Goal: Find specific page/section: Find specific page/section

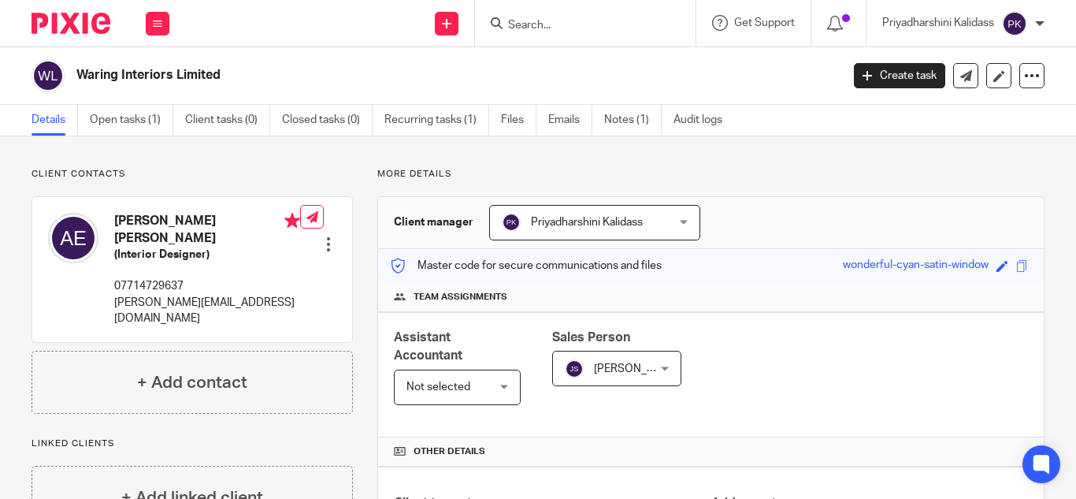
click at [540, 28] on input "Search" at bounding box center [578, 26] width 142 height 14
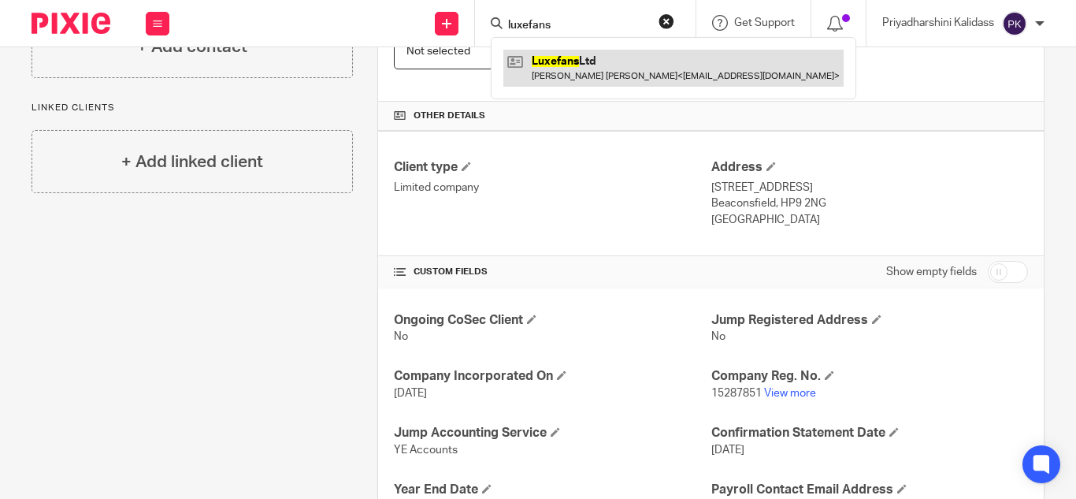
type input "luxefans"
click at [545, 62] on link at bounding box center [673, 68] width 340 height 36
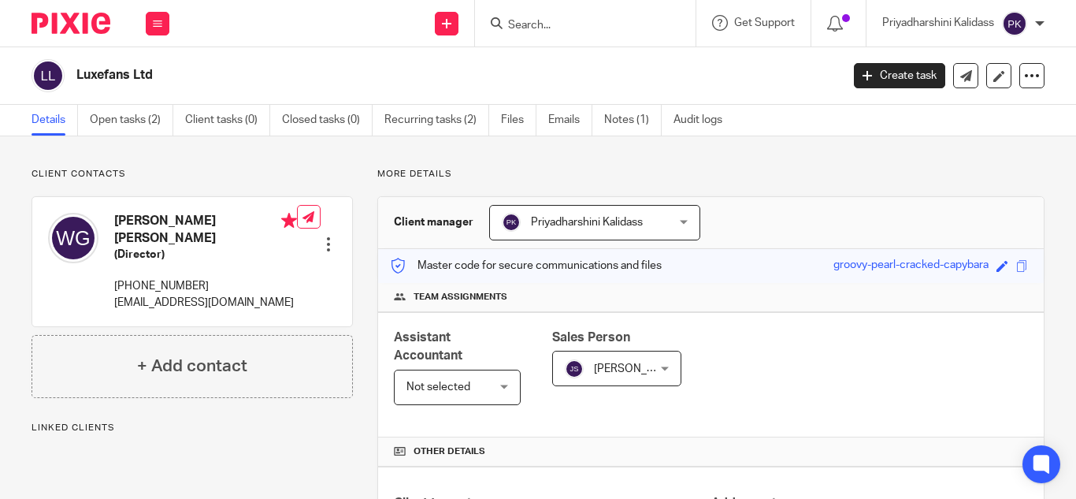
scroll to position [389, 0]
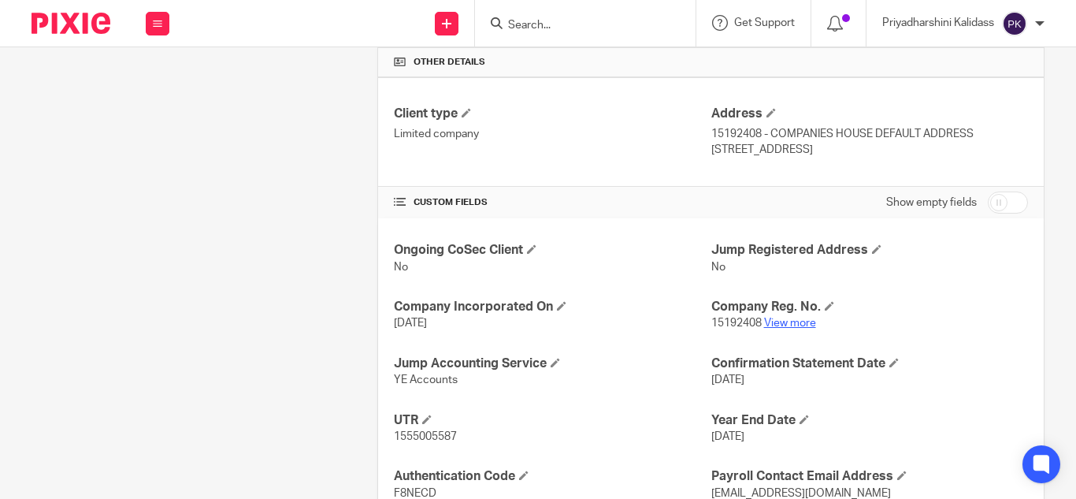
click at [805, 321] on div "Client manager Priyadharshini Kalidass Priyadharshini Kalidass Aashish A Abinan…" at bounding box center [710, 194] width 667 height 775
click at [793, 325] on link "View more" at bounding box center [790, 322] width 52 height 11
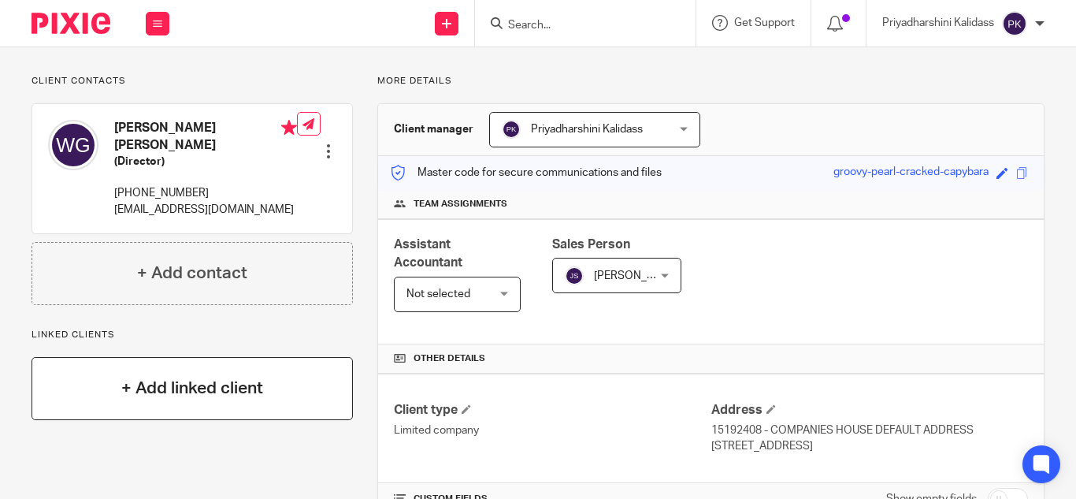
scroll to position [0, 0]
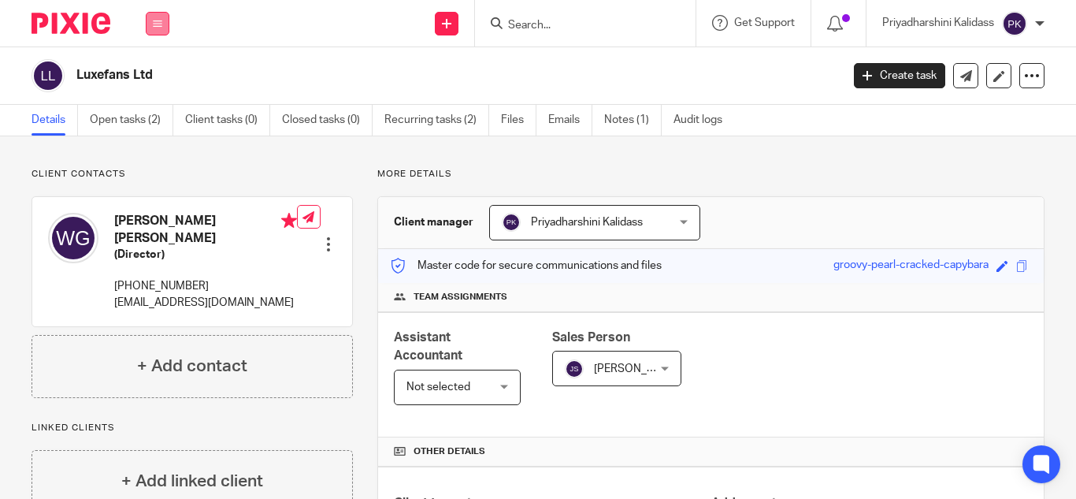
click at [166, 20] on button at bounding box center [158, 24] width 24 height 24
click at [153, 67] on li "Work" at bounding box center [157, 73] width 42 height 23
click at [153, 66] on li "Work" at bounding box center [157, 73] width 42 height 23
click at [155, 75] on link "Work" at bounding box center [148, 73] width 25 height 11
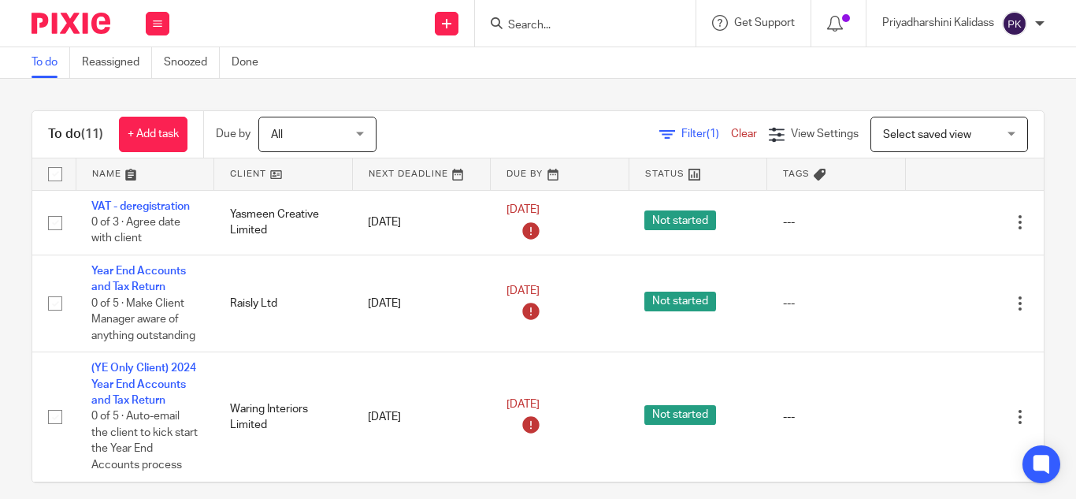
click at [565, 13] on form at bounding box center [591, 23] width 168 height 20
click at [536, 22] on input "Search" at bounding box center [578, 26] width 142 height 14
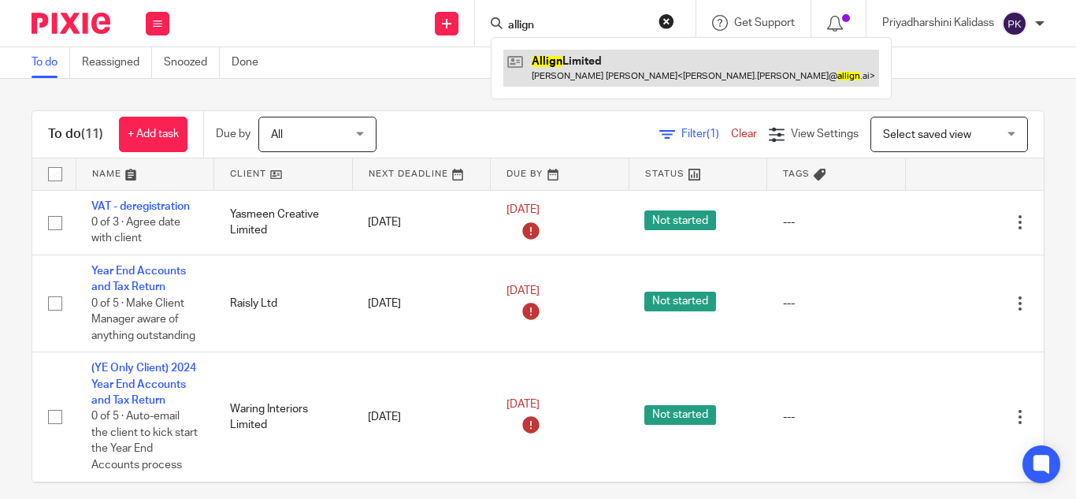
type input "allign"
click at [564, 54] on link at bounding box center [691, 68] width 376 height 36
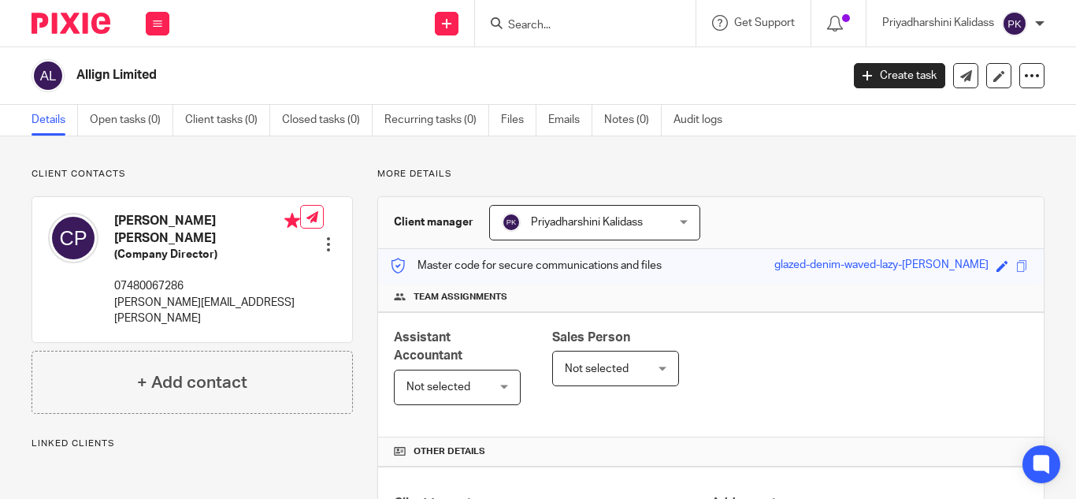
scroll to position [503, 0]
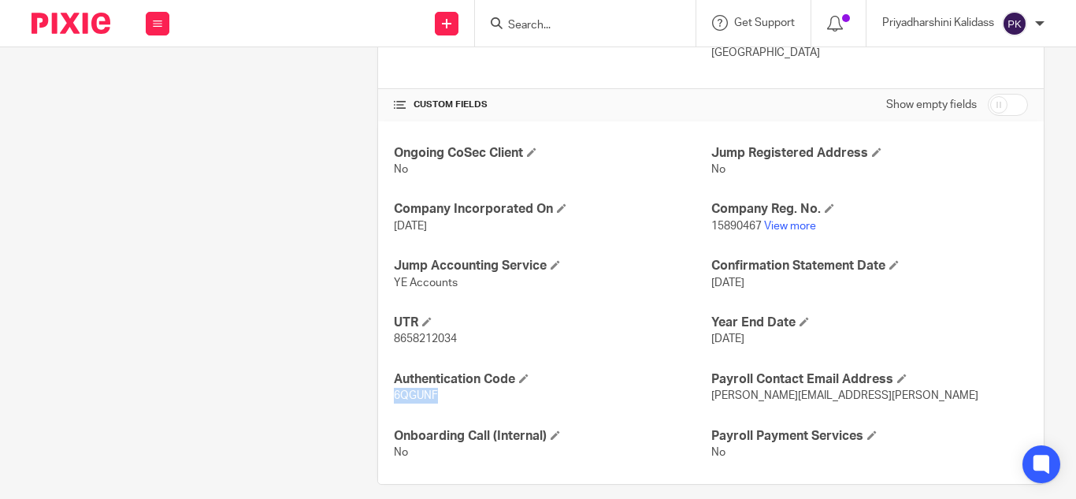
drag, startPoint x: 436, startPoint y: 395, endPoint x: 374, endPoint y: 398, distance: 61.5
click at [378, 398] on div "Ongoing CoSec Client No Jump Registered Address No Company Incorporated On 12 A…" at bounding box center [711, 302] width 666 height 363
copy span "6QGUNF"
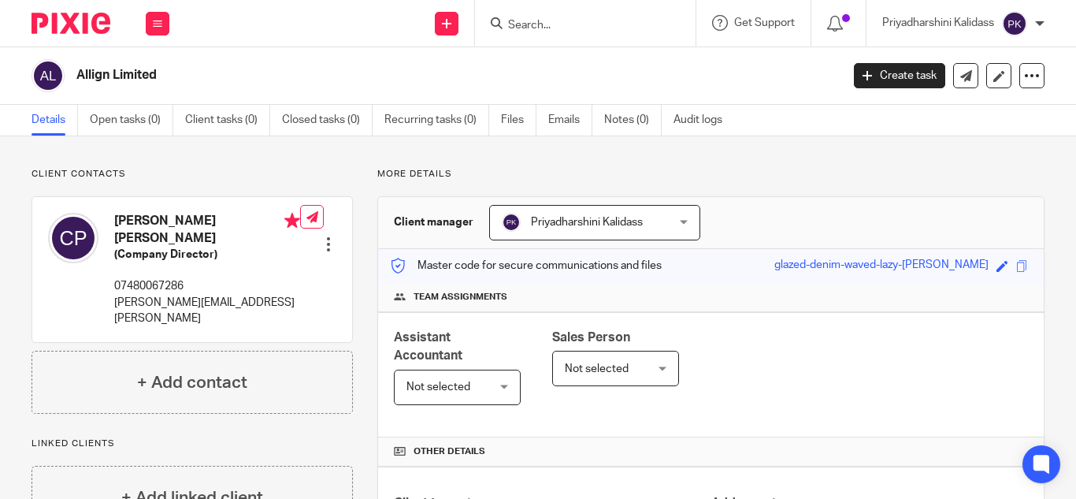
click at [617, 23] on input "Search" at bounding box center [578, 26] width 142 height 14
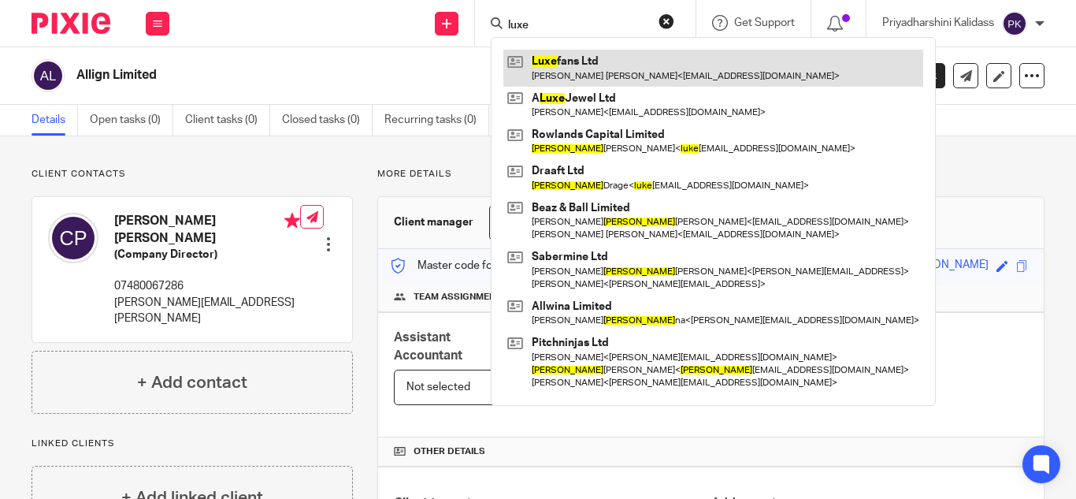
type input "luxe"
click at [609, 63] on link at bounding box center [713, 68] width 420 height 36
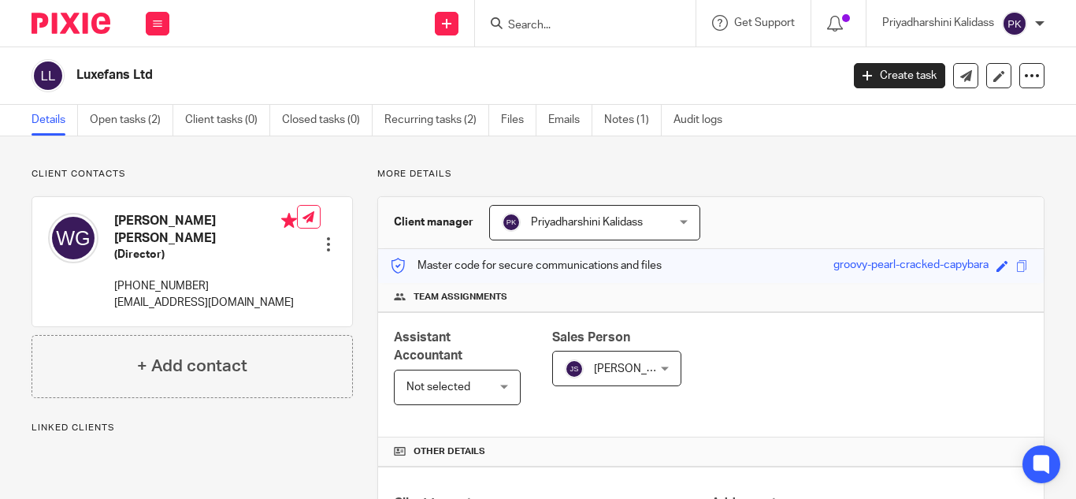
scroll to position [325, 0]
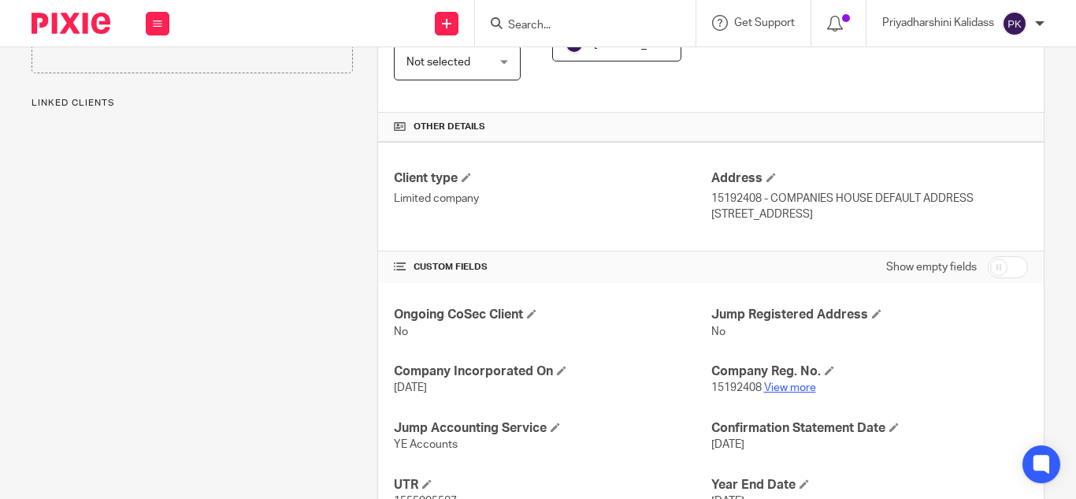
click at [781, 386] on link "View more" at bounding box center [790, 387] width 52 height 11
